Goal: Task Accomplishment & Management: Manage account settings

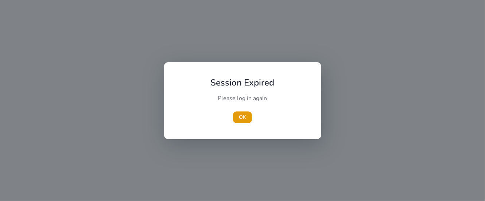
drag, startPoint x: 242, startPoint y: 117, endPoint x: 235, endPoint y: 101, distance: 17.3
click at [242, 118] on span "OK" at bounding box center [242, 117] width 7 height 8
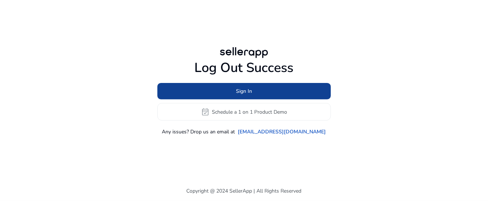
click at [246, 90] on span "Sign In" at bounding box center [244, 91] width 16 height 8
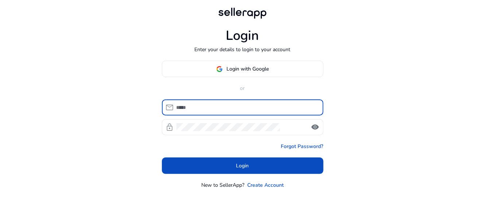
type input "**********"
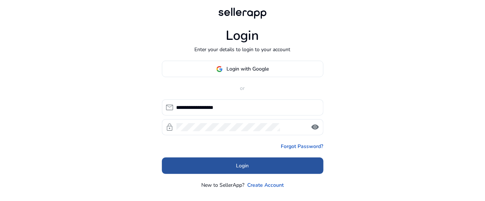
click at [229, 167] on span at bounding box center [243, 166] width 162 height 18
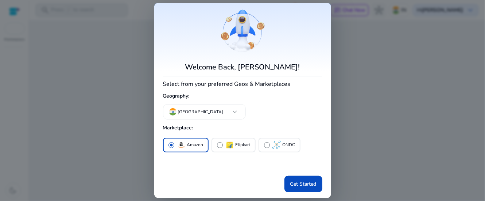
click at [303, 175] on span at bounding box center [304, 184] width 38 height 18
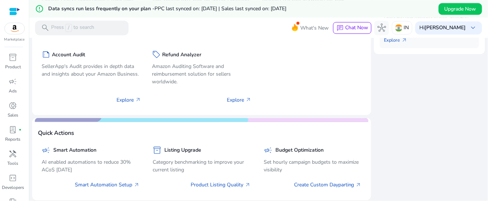
scroll to position [91, 0]
